Goal: Information Seeking & Learning: Learn about a topic

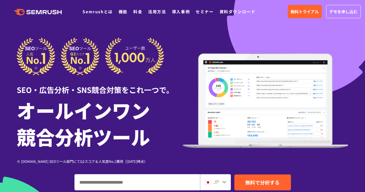
click at [116, 12] on ul "Semrushとは 機能 料金 活用方法 導入事例 セミナー 資料ダウンロード" at bounding box center [172, 12] width 179 height 8
click at [120, 13] on link "機能" at bounding box center [123, 12] width 9 height 6
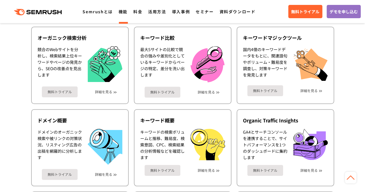
scroll to position [161, 0]
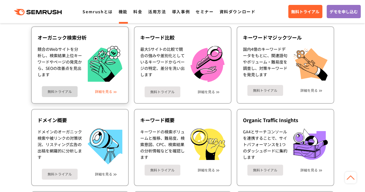
click at [99, 93] on link "詳細を見る" at bounding box center [103, 91] width 17 height 4
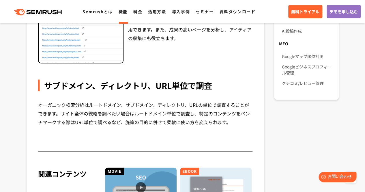
scroll to position [470, 0]
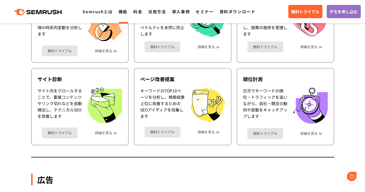
scroll to position [365, 0]
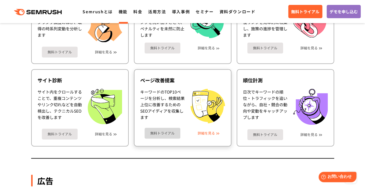
click at [198, 132] on link "詳細を見る" at bounding box center [206, 133] width 17 height 4
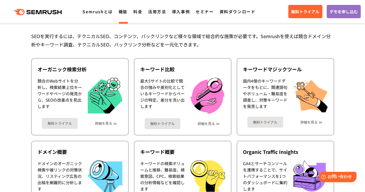
scroll to position [114, 0]
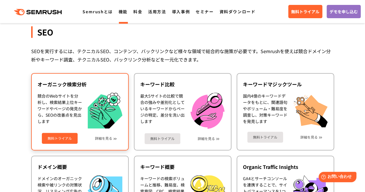
click at [95, 132] on div "無料トライアル 詳細を見る" at bounding box center [80, 135] width 85 height 15
click at [105, 136] on link "詳細を見る" at bounding box center [103, 138] width 17 height 4
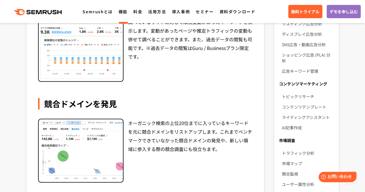
scroll to position [257, 0]
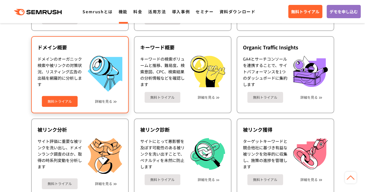
scroll to position [234, 0]
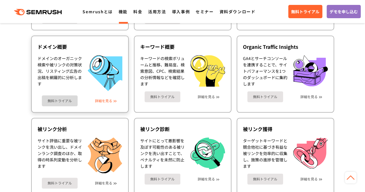
click at [106, 102] on link "詳細を見る" at bounding box center [103, 101] width 17 height 4
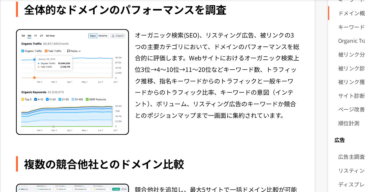
scroll to position [127, 0]
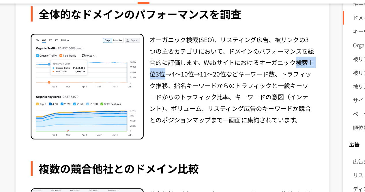
drag, startPoint x: 240, startPoint y: 67, endPoint x: 140, endPoint y: 76, distance: 100.8
click at [140, 76] on div "オーガニック検索(SEO)、リスティング広告、被リンクの3つの主要カテゴリにおいて、ドメインのパフォーマンスを総合的に評価します。Webサイトにおけるオーガニ…" at bounding box center [190, 86] width 125 height 80
copy div "検索上位3位"
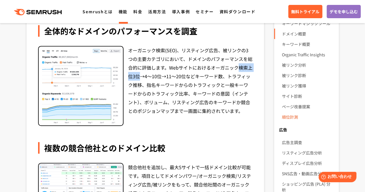
copy div "検索上位3位"
